Goal: Check status: Check status

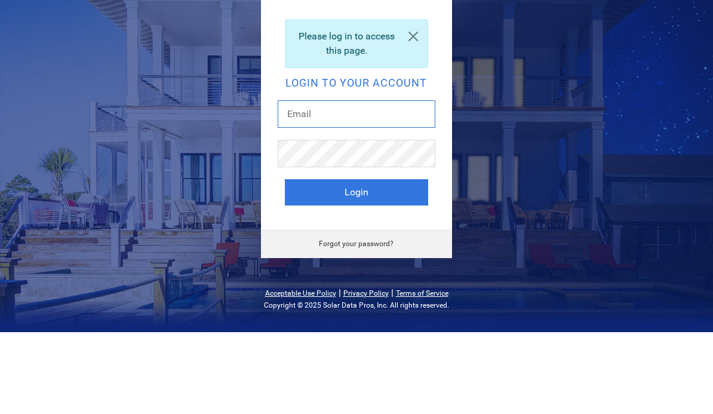
type input "[PERSON_NAME][EMAIL_ADDRESS][DOMAIN_NAME]"
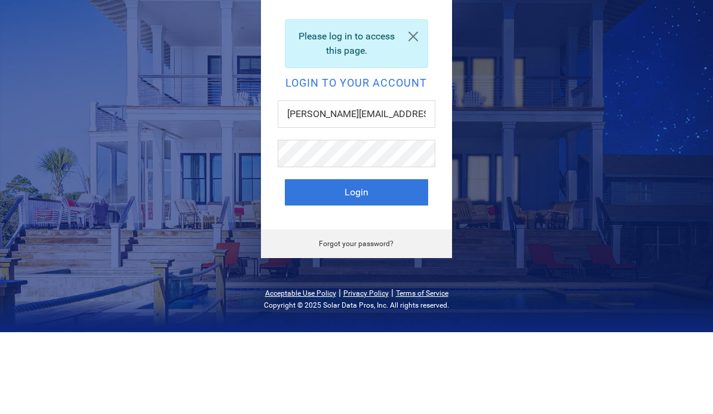
click at [356, 261] on button "Login" at bounding box center [356, 274] width 143 height 26
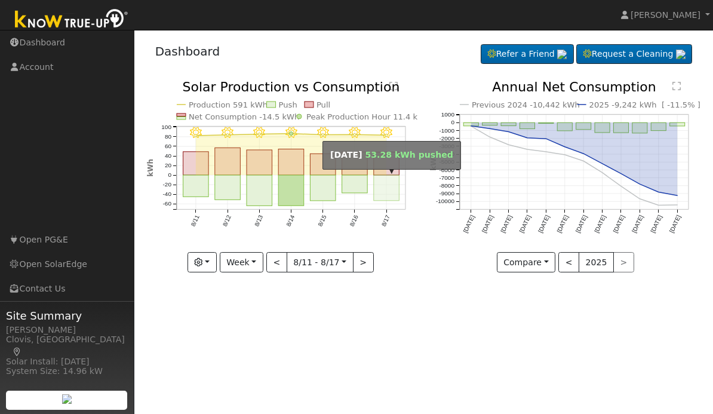
click at [389, 189] on rect "onclick=""" at bounding box center [387, 188] width 26 height 26
type input "2025-08-17"
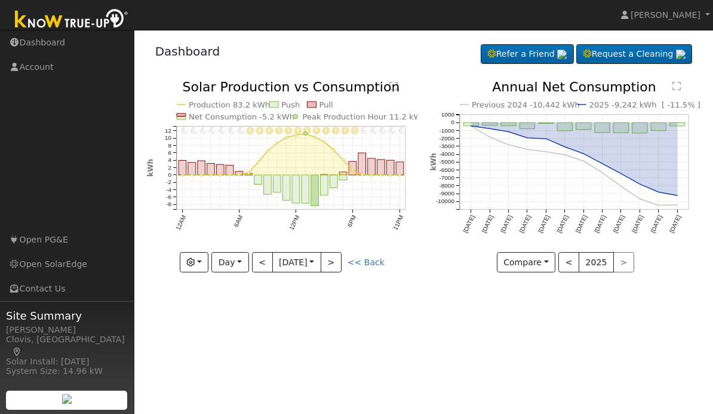
click at [207, 267] on button "button" at bounding box center [194, 262] width 29 height 20
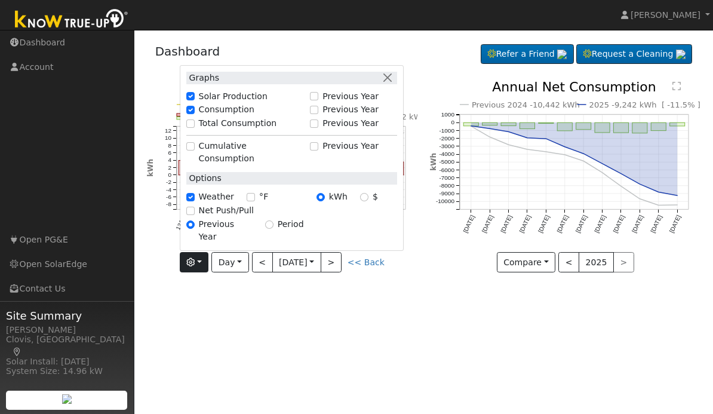
click at [231, 217] on label "Net Push/Pull" at bounding box center [226, 210] width 55 height 13
click at [195, 215] on input "Net Push/Pull" at bounding box center [190, 211] width 8 height 8
checkbox input "true"
click at [363, 318] on div "User Profile First name Last name Email Email Notifications No Emails No Emails…" at bounding box center [423, 222] width 579 height 384
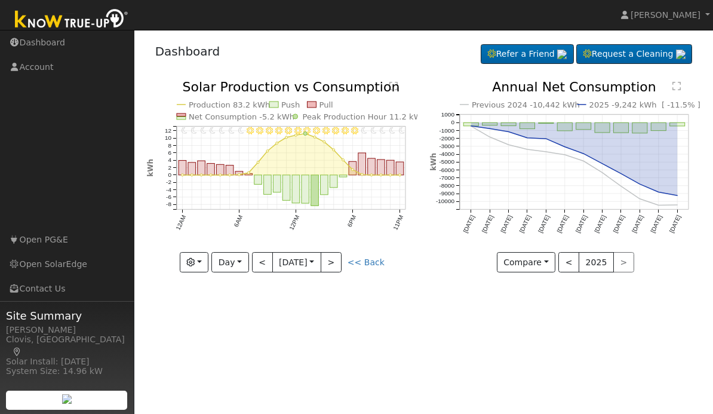
click at [371, 258] on link "<< Back" at bounding box center [366, 263] width 37 height 10
type input "2025-08-11"
